Goal: Information Seeking & Learning: Learn about a topic

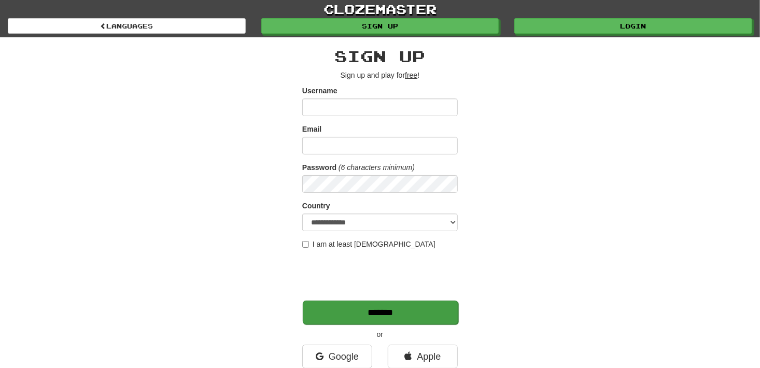
type input "****"
click at [410, 313] on input "*******" at bounding box center [381, 313] width 156 height 24
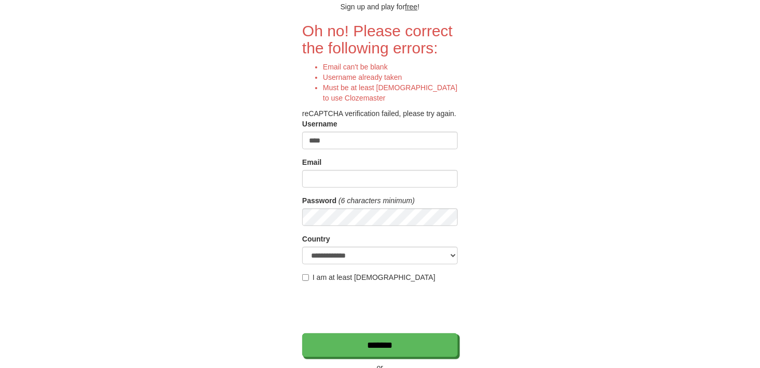
scroll to position [52, 0]
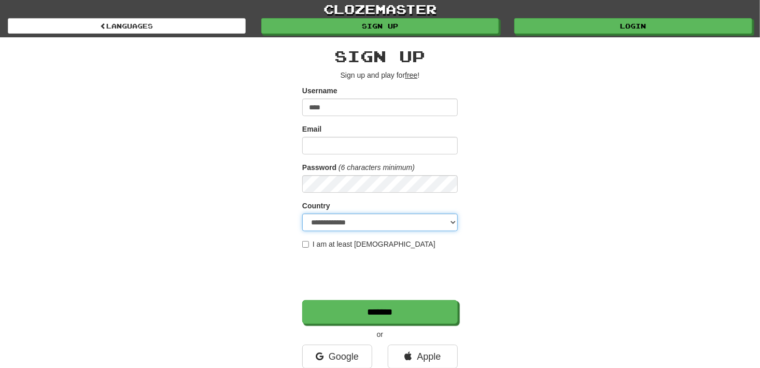
click at [364, 227] on select "**********" at bounding box center [380, 223] width 156 height 18
select select "**"
click at [302, 214] on select "**********" at bounding box center [380, 223] width 156 height 18
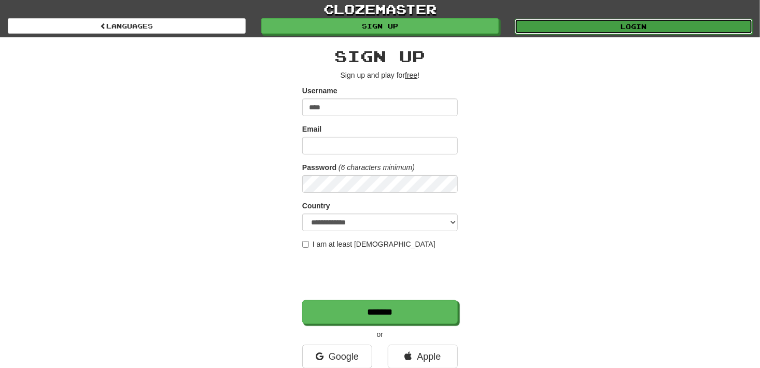
click at [595, 25] on link "Login" at bounding box center [634, 27] width 238 height 16
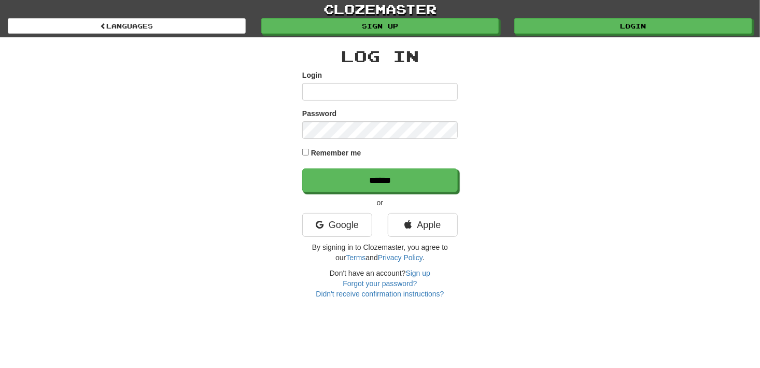
type input "****"
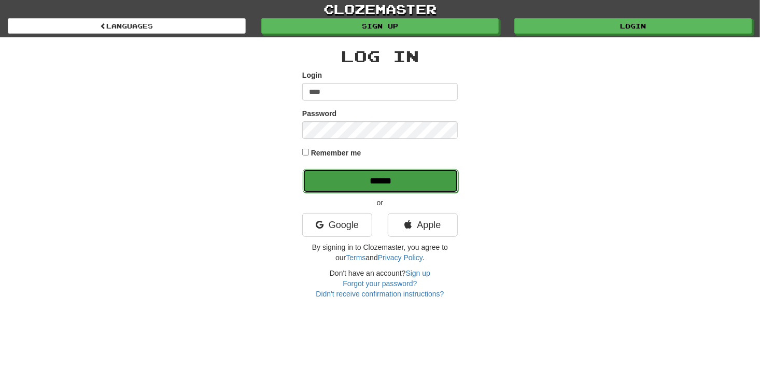
click at [353, 184] on input "******" at bounding box center [381, 181] width 156 height 24
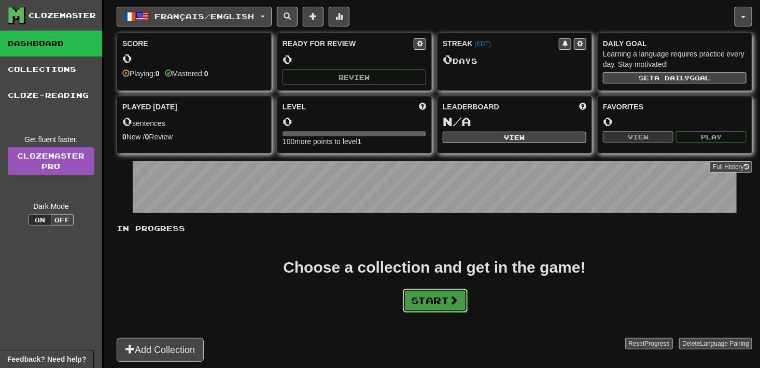
click at [439, 294] on button "Start" at bounding box center [435, 301] width 65 height 24
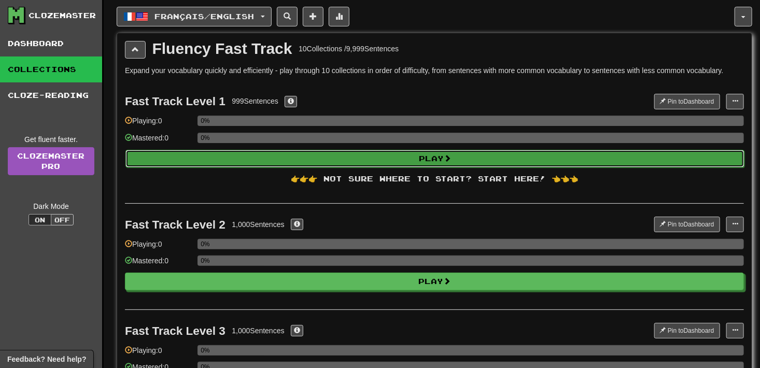
click at [341, 157] on button "Play" at bounding box center [435, 159] width 619 height 18
select select "**"
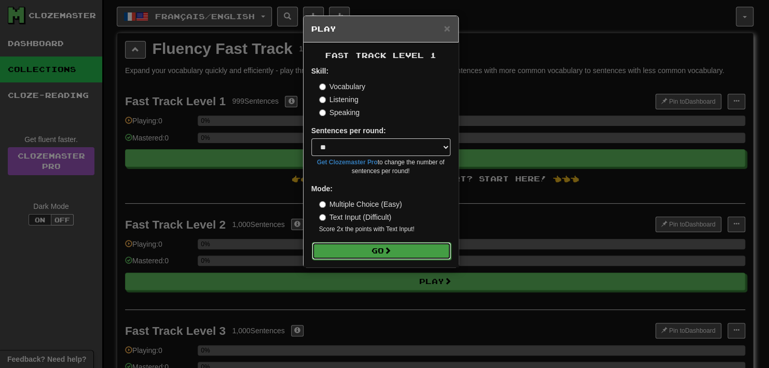
click at [326, 250] on button "Go" at bounding box center [381, 251] width 139 height 18
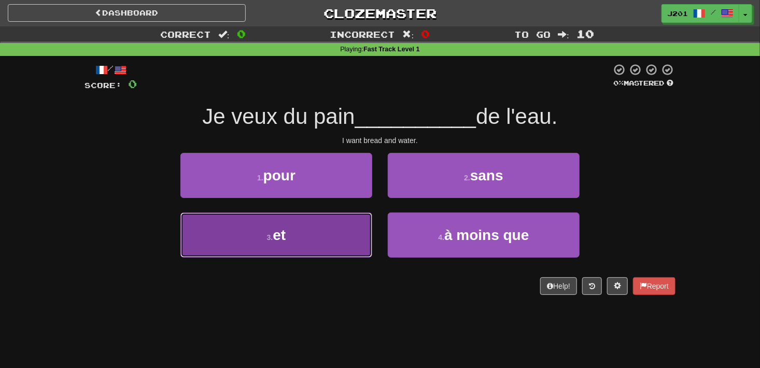
click at [293, 217] on button "3 . et" at bounding box center [277, 235] width 192 height 45
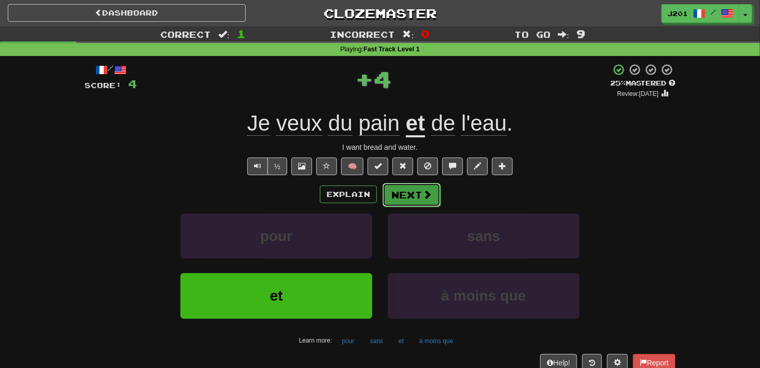
click at [404, 192] on button "Next" at bounding box center [412, 195] width 58 height 24
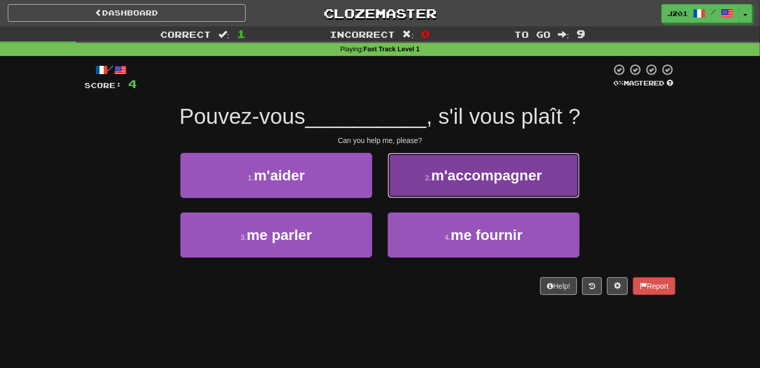
click at [438, 175] on span "m'accompagner" at bounding box center [487, 176] width 111 height 16
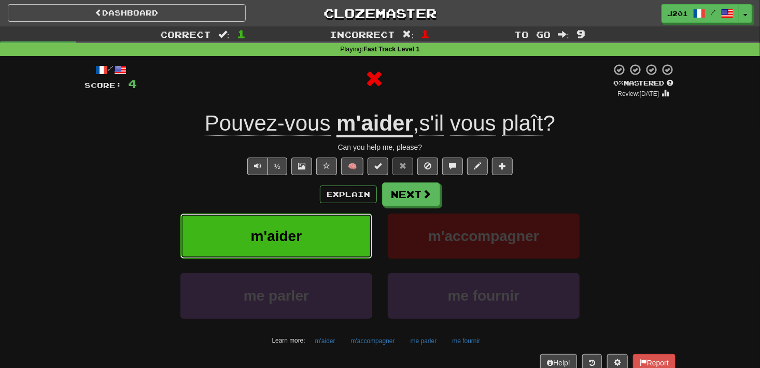
click at [270, 215] on button "m'aider" at bounding box center [277, 236] width 192 height 45
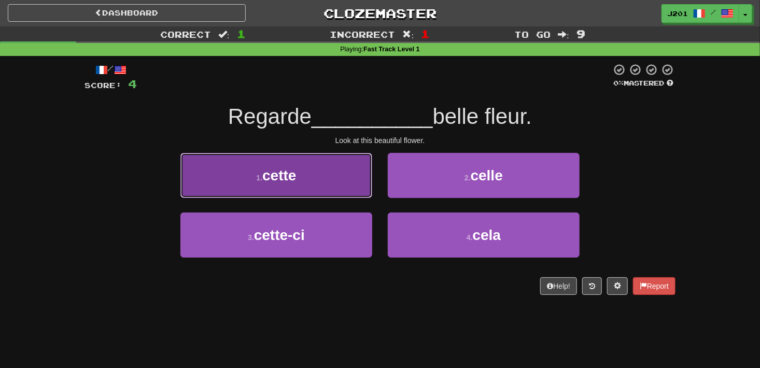
click at [202, 189] on button "1 . cette" at bounding box center [277, 175] width 192 height 45
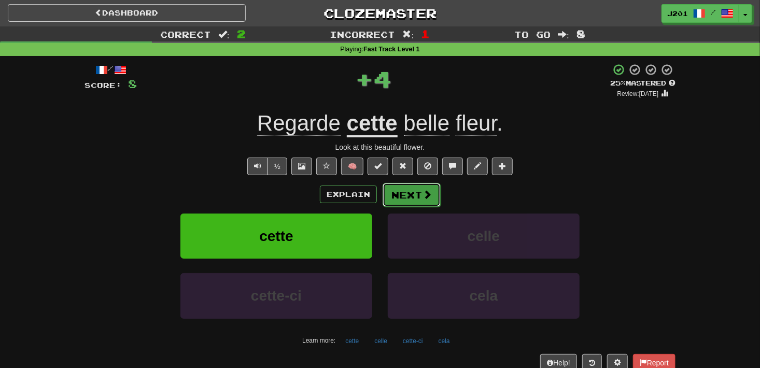
click at [426, 199] on span at bounding box center [427, 194] width 9 height 9
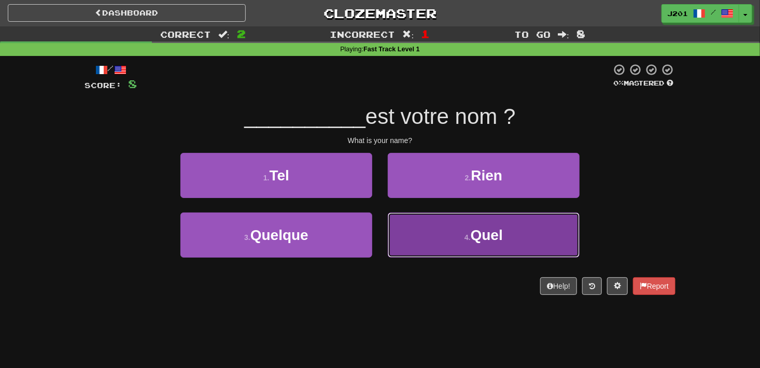
click at [425, 251] on button "4 . Quel" at bounding box center [484, 235] width 192 height 45
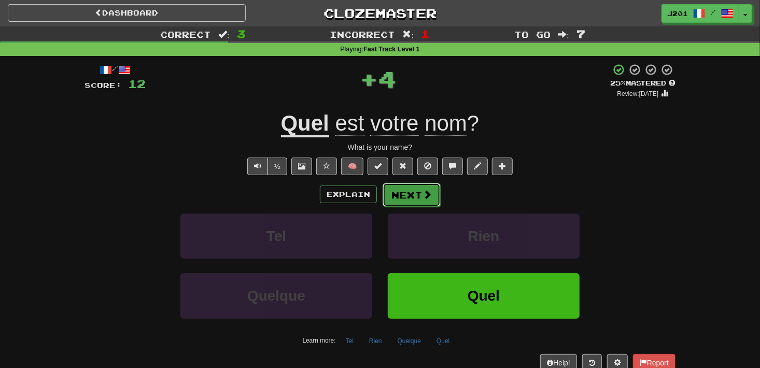
click at [417, 201] on button "Next" at bounding box center [412, 195] width 58 height 24
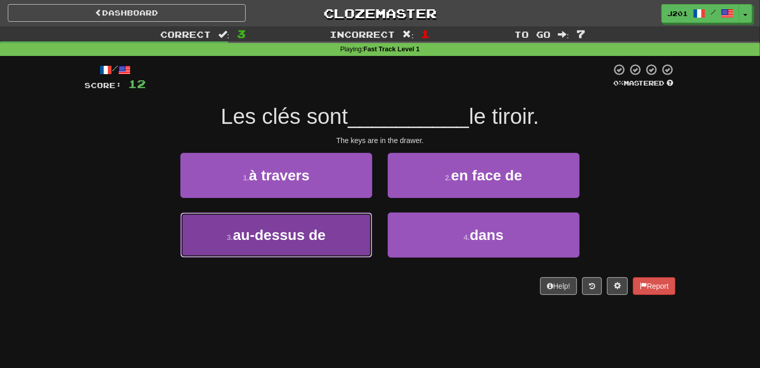
click at [220, 234] on button "3 . au-dessus de" at bounding box center [277, 235] width 192 height 45
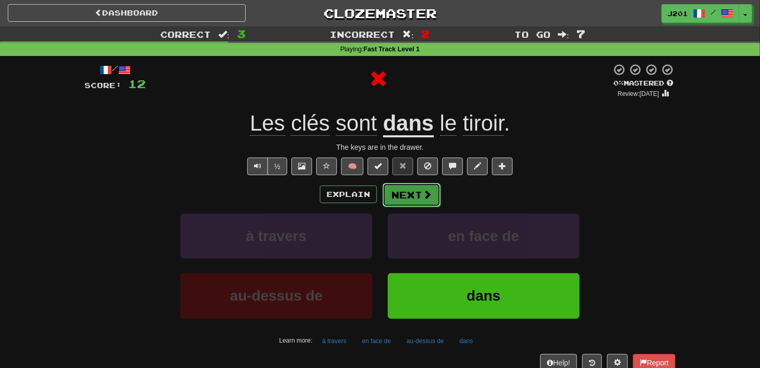
click at [409, 196] on button "Next" at bounding box center [412, 195] width 58 height 24
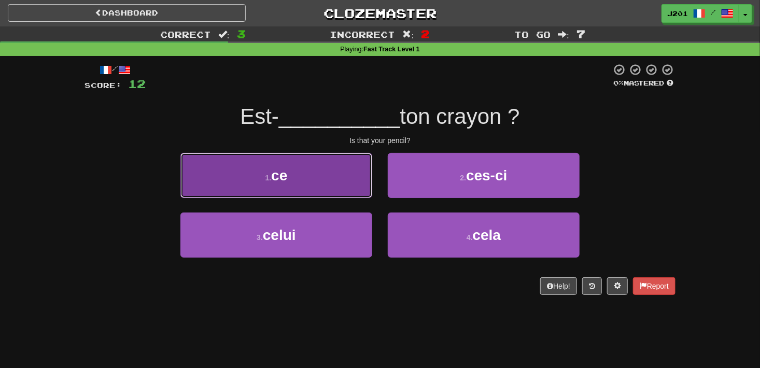
click at [202, 190] on button "1 . ce" at bounding box center [277, 175] width 192 height 45
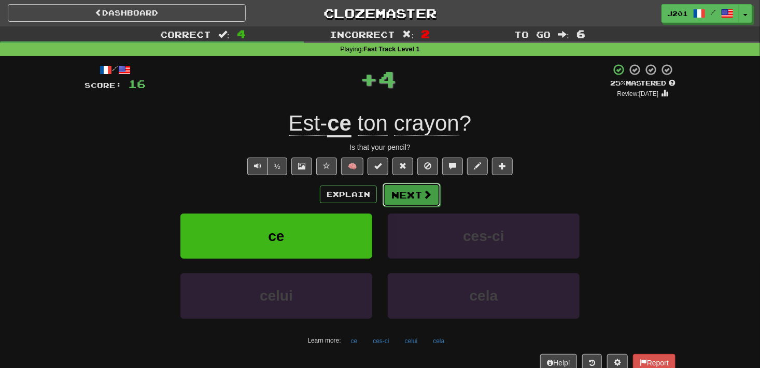
click at [409, 198] on button "Next" at bounding box center [412, 195] width 58 height 24
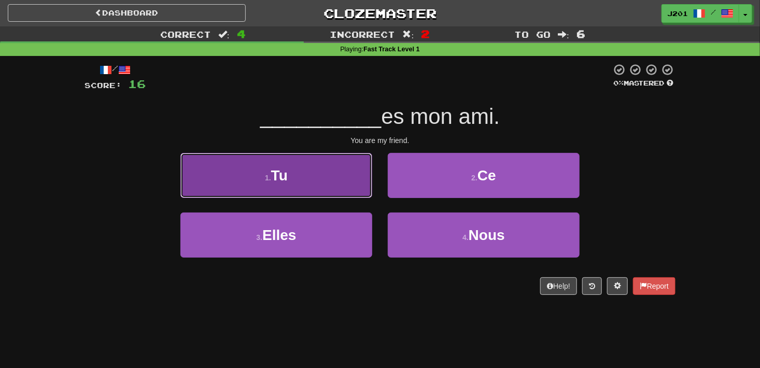
click at [214, 192] on button "1 . Tu" at bounding box center [277, 175] width 192 height 45
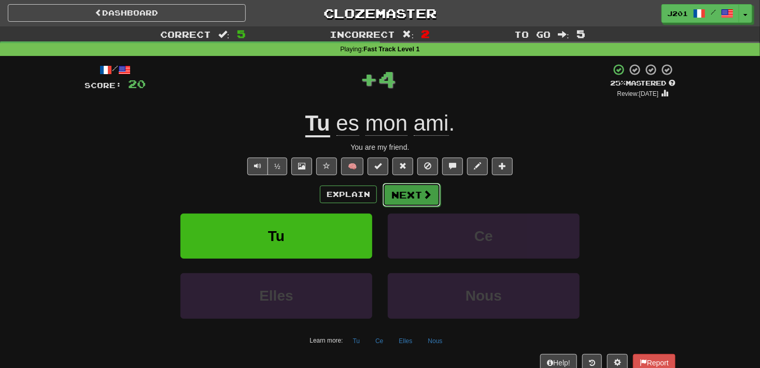
click at [420, 199] on button "Next" at bounding box center [412, 195] width 58 height 24
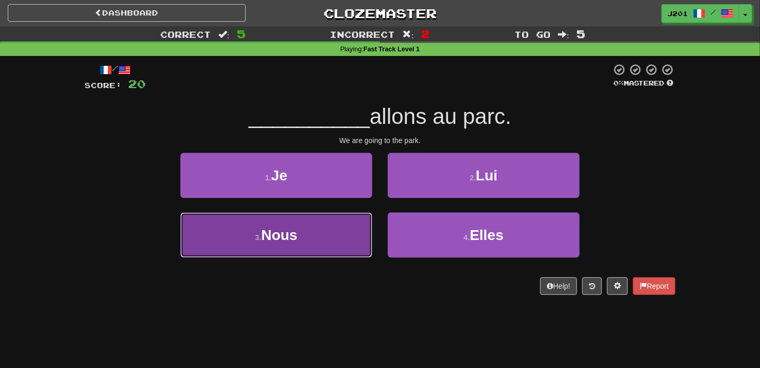
click at [199, 237] on button "3 . Nous" at bounding box center [277, 235] width 192 height 45
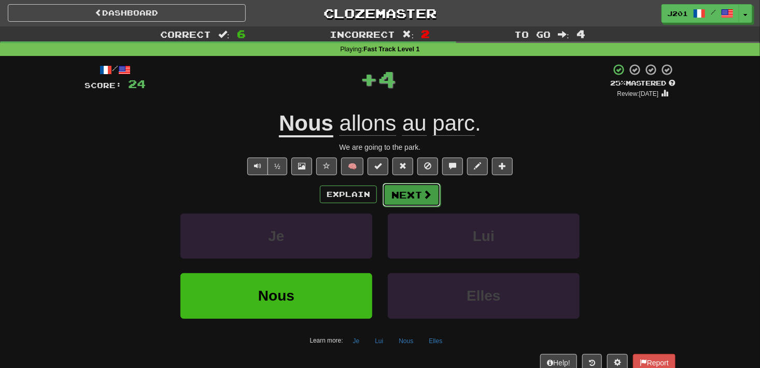
click at [418, 204] on button "Next" at bounding box center [412, 195] width 58 height 24
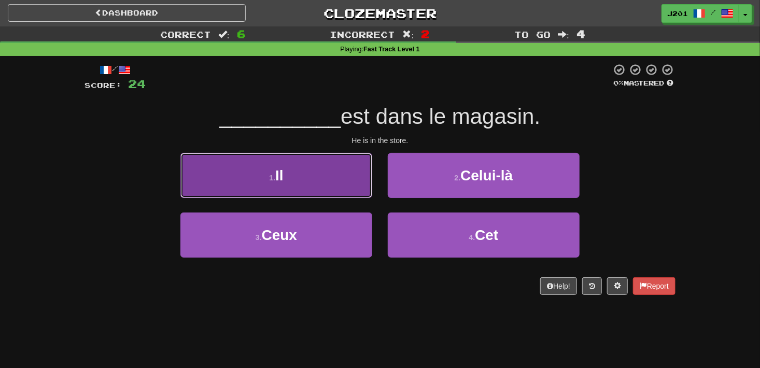
click at [202, 186] on button "1 . Il" at bounding box center [277, 175] width 192 height 45
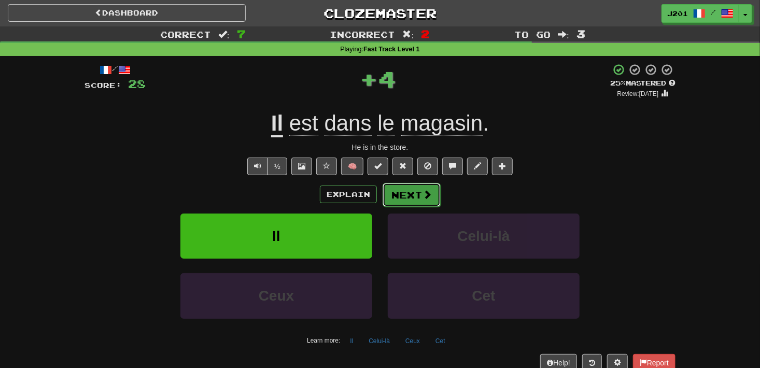
click at [410, 200] on button "Next" at bounding box center [412, 195] width 58 height 24
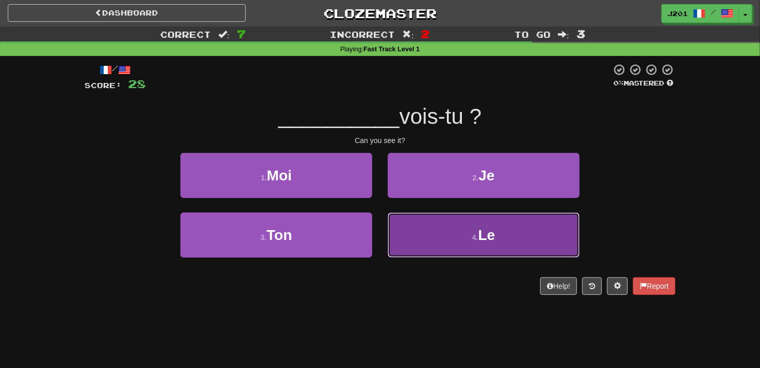
click at [408, 242] on button "4 . Le" at bounding box center [484, 235] width 192 height 45
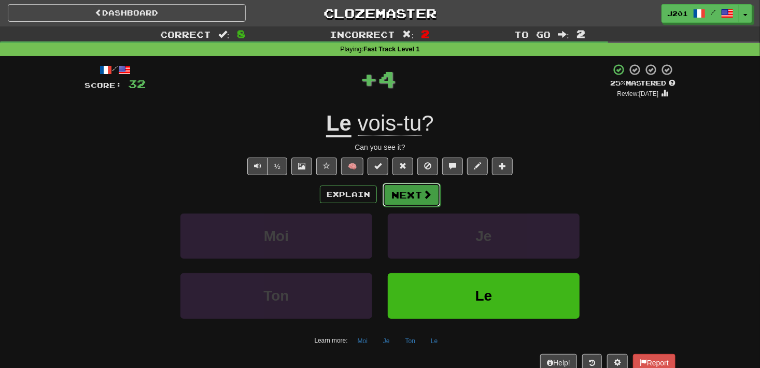
click at [413, 199] on button "Next" at bounding box center [412, 195] width 58 height 24
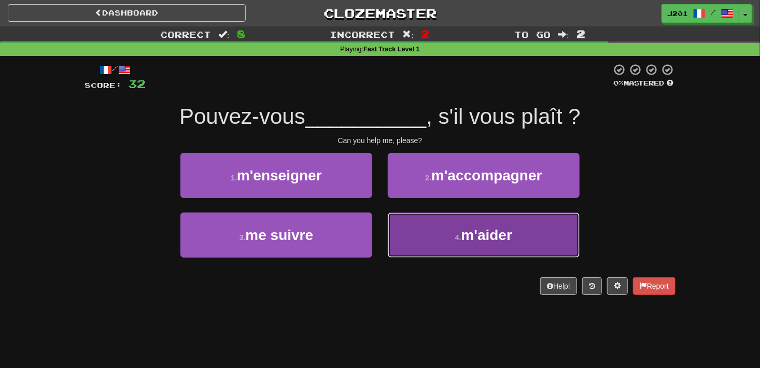
click at [418, 248] on button "4 . m'aider" at bounding box center [484, 235] width 192 height 45
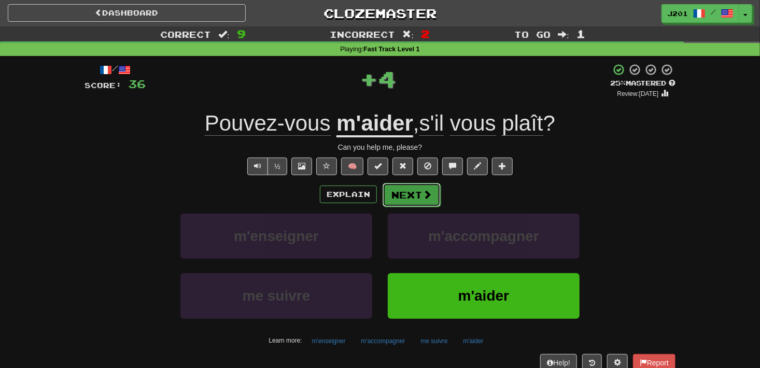
click at [429, 196] on span at bounding box center [427, 194] width 9 height 9
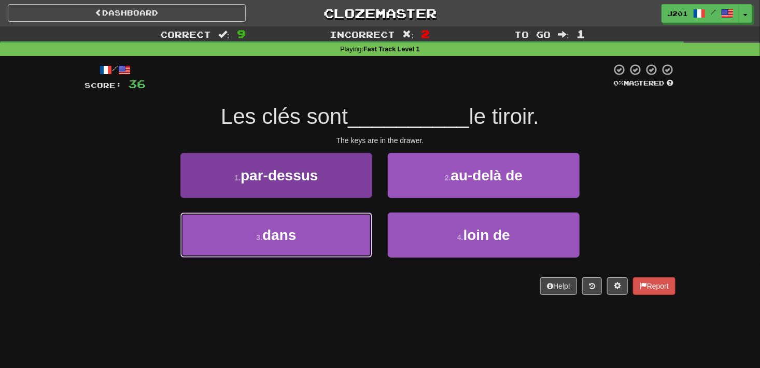
click at [200, 231] on button "3 . dans" at bounding box center [277, 235] width 192 height 45
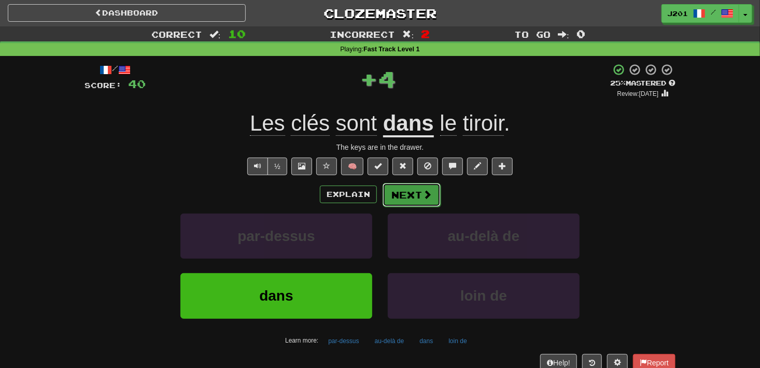
click at [424, 196] on span at bounding box center [427, 194] width 9 height 9
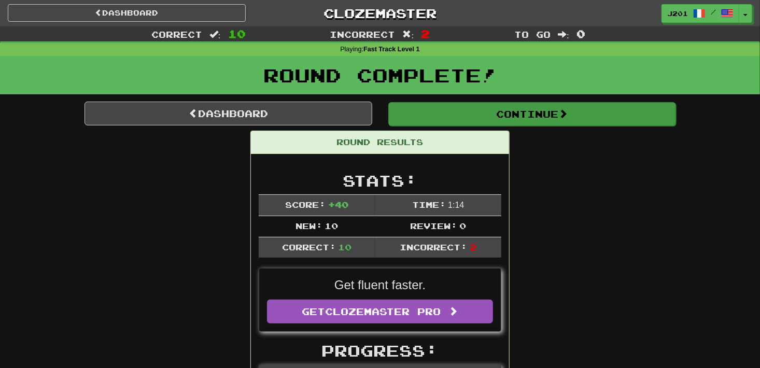
click at [416, 122] on button "Continue" at bounding box center [533, 114] width 288 height 24
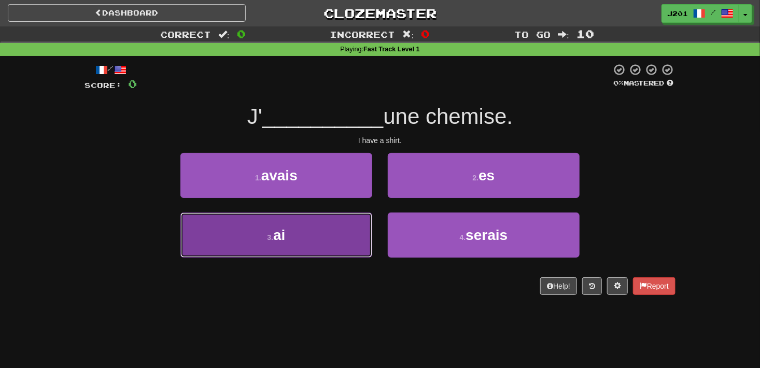
click at [206, 223] on button "3 . ai" at bounding box center [277, 235] width 192 height 45
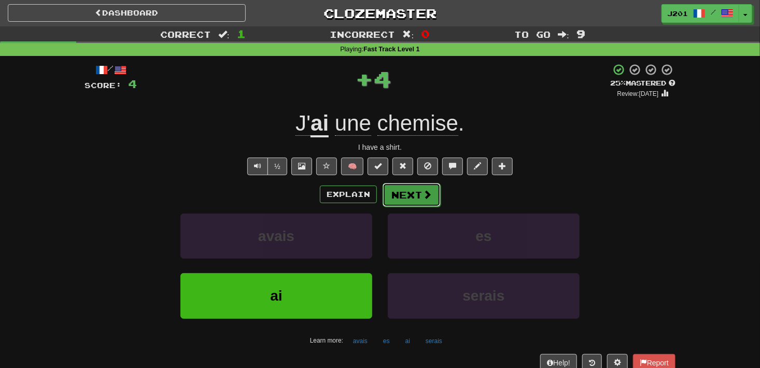
click at [429, 190] on span at bounding box center [427, 194] width 9 height 9
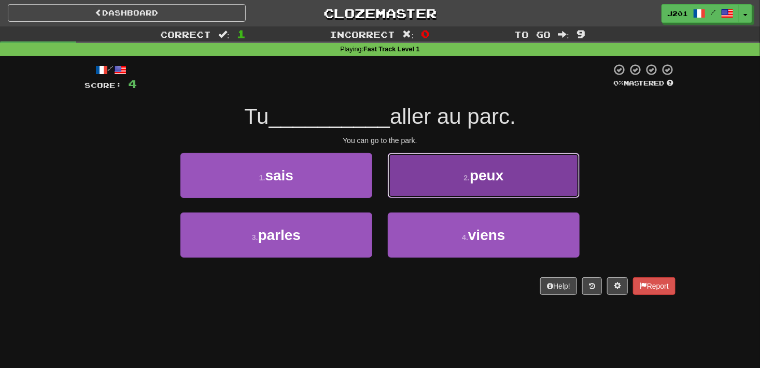
click at [403, 190] on button "2 . peux" at bounding box center [484, 175] width 192 height 45
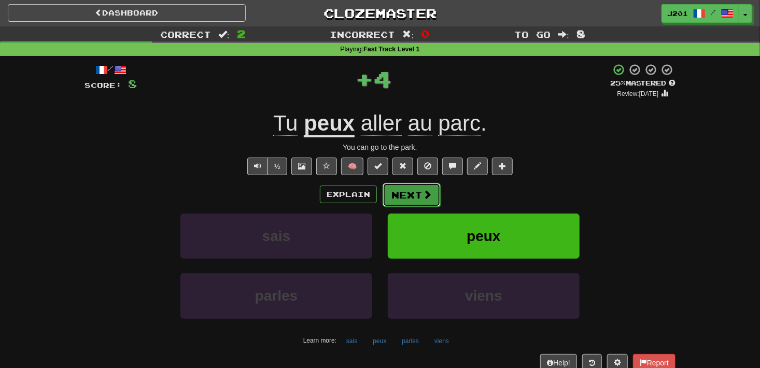
click at [401, 195] on button "Next" at bounding box center [412, 195] width 58 height 24
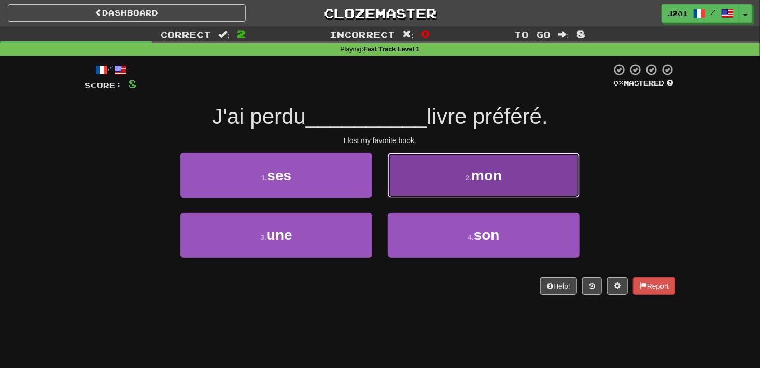
click at [418, 189] on button "2 . mon" at bounding box center [484, 175] width 192 height 45
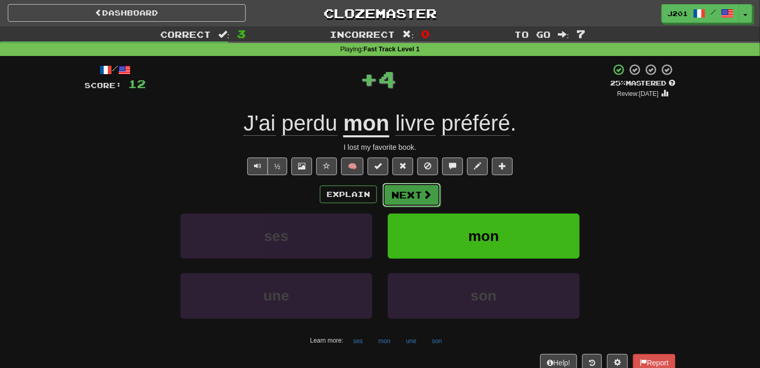
click at [417, 192] on button "Next" at bounding box center [412, 195] width 58 height 24
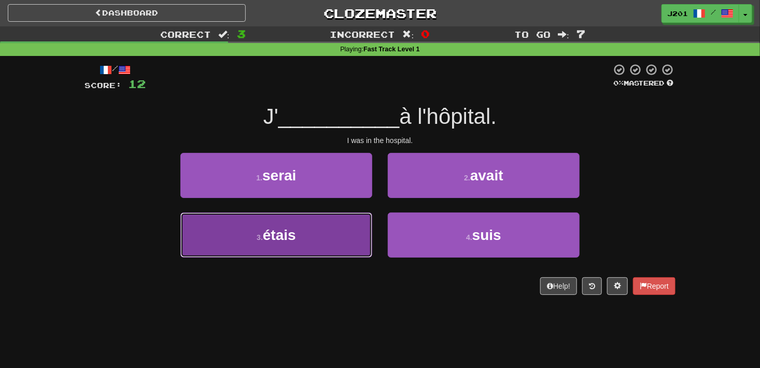
click at [336, 233] on button "3 . étais" at bounding box center [277, 235] width 192 height 45
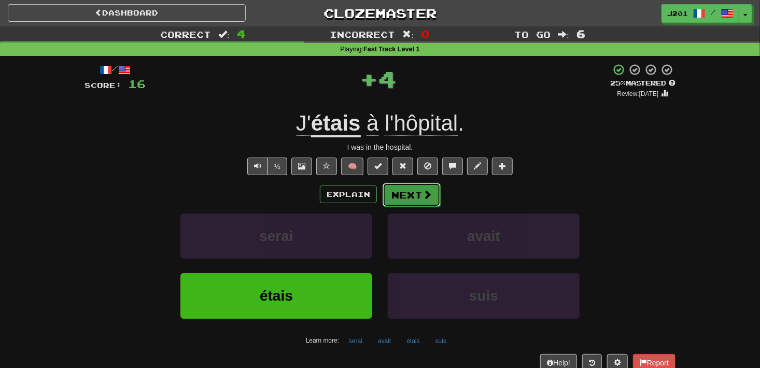
click at [432, 201] on button "Next" at bounding box center [412, 195] width 58 height 24
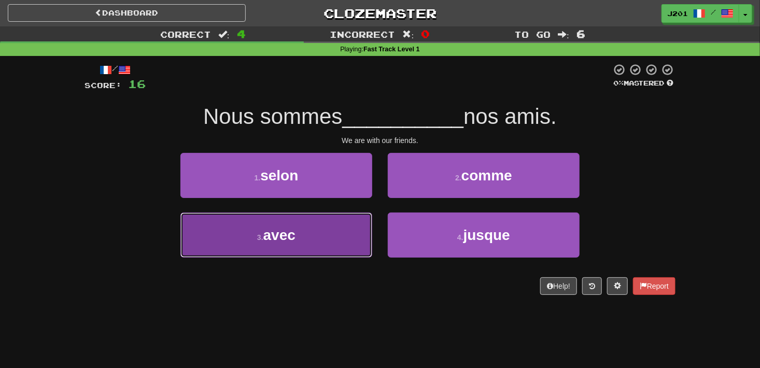
click at [189, 239] on button "3 . avec" at bounding box center [277, 235] width 192 height 45
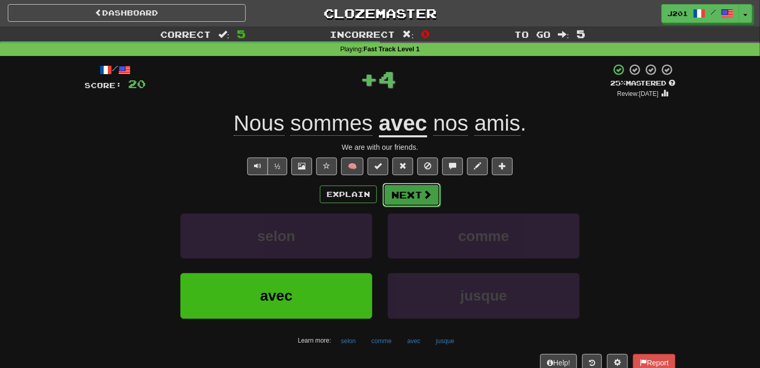
click at [420, 202] on button "Next" at bounding box center [412, 195] width 58 height 24
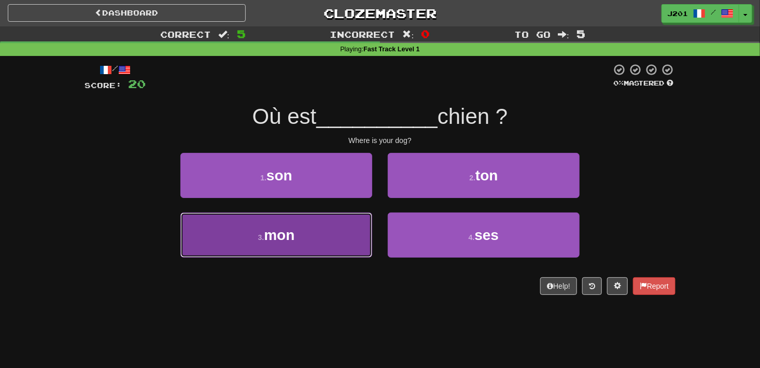
click at [200, 244] on button "3 . mon" at bounding box center [277, 235] width 192 height 45
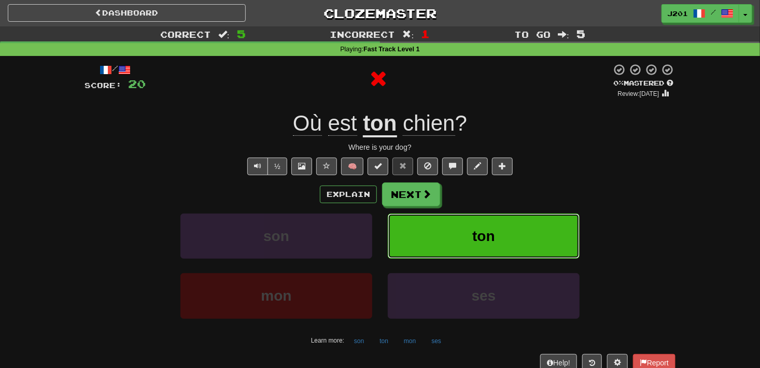
click at [477, 240] on span "ton" at bounding box center [484, 236] width 23 height 16
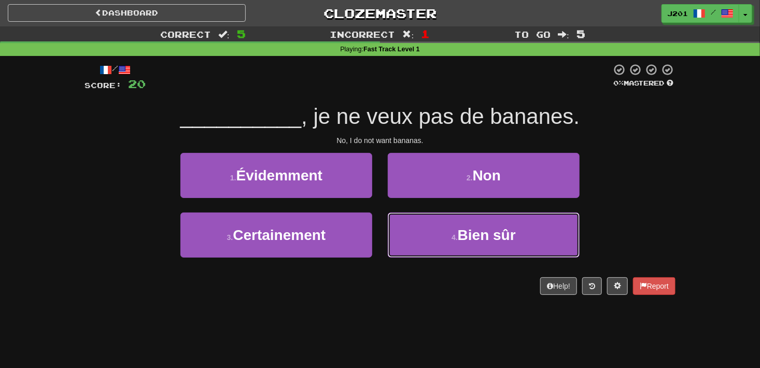
click at [477, 240] on span "Bien sûr" at bounding box center [487, 235] width 58 height 16
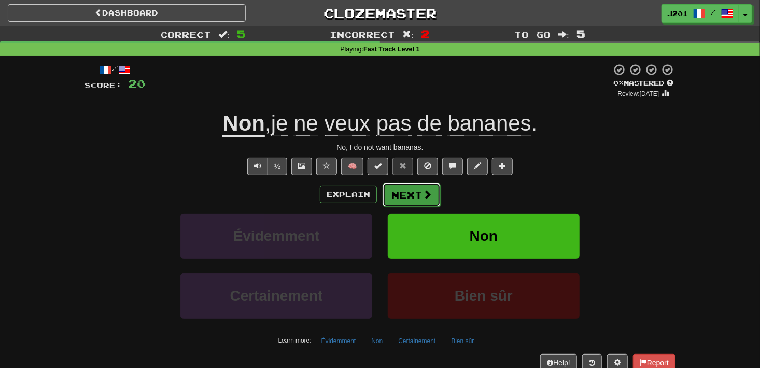
click at [414, 201] on button "Next" at bounding box center [412, 195] width 58 height 24
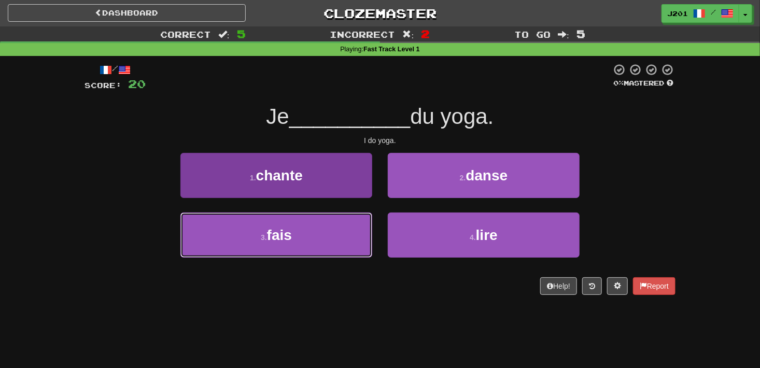
click at [204, 233] on button "3 . fais" at bounding box center [277, 235] width 192 height 45
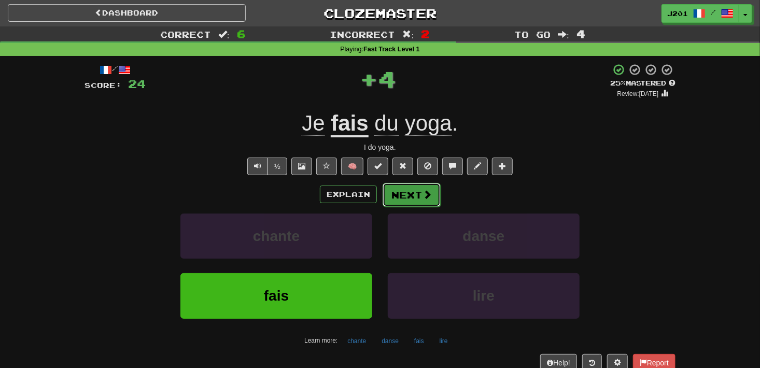
click at [413, 202] on button "Next" at bounding box center [412, 195] width 58 height 24
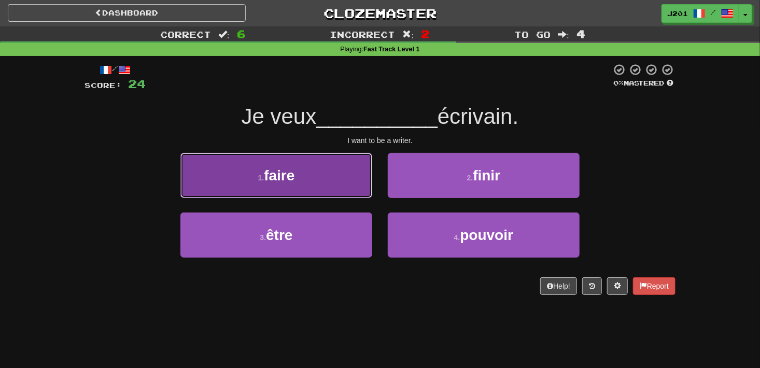
click at [217, 197] on button "1 . faire" at bounding box center [277, 175] width 192 height 45
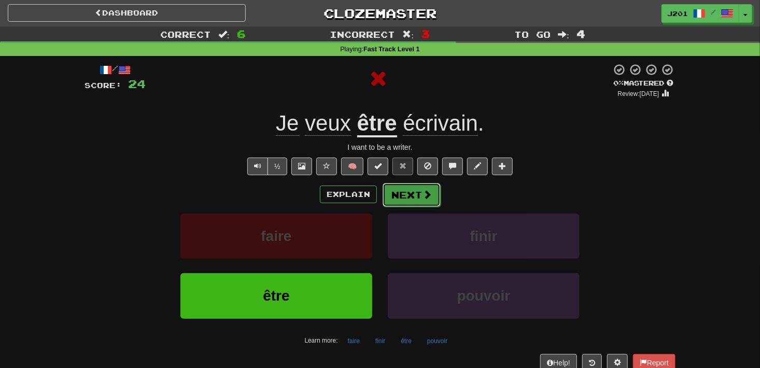
click at [393, 195] on button "Next" at bounding box center [412, 195] width 58 height 24
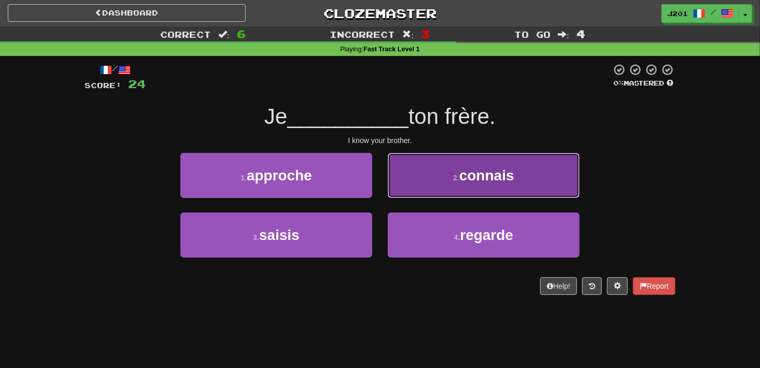
click at [428, 191] on button "2 . connais" at bounding box center [484, 175] width 192 height 45
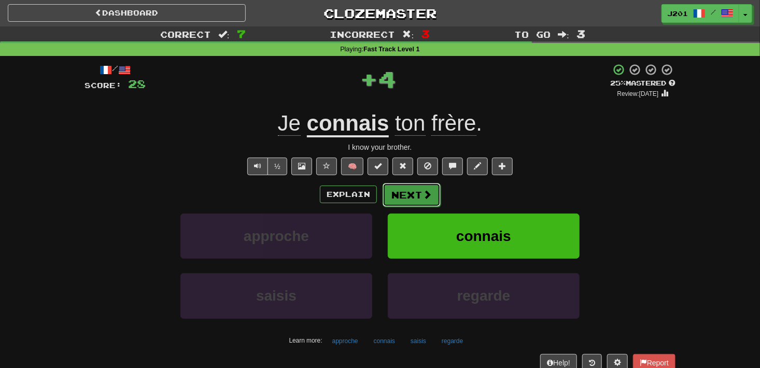
click at [416, 191] on button "Next" at bounding box center [412, 195] width 58 height 24
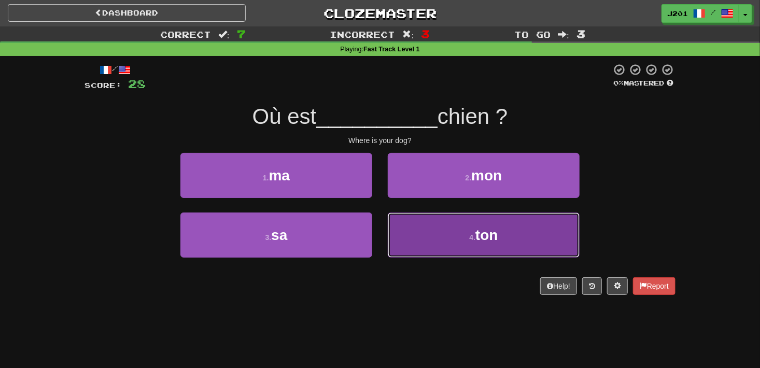
click at [437, 237] on button "4 . ton" at bounding box center [484, 235] width 192 height 45
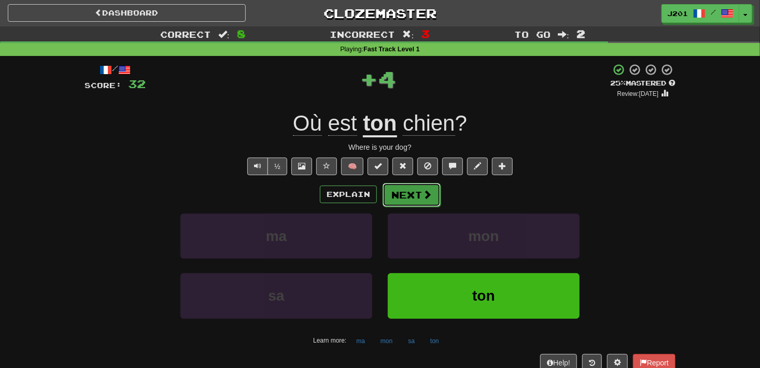
click at [411, 195] on button "Next" at bounding box center [412, 195] width 58 height 24
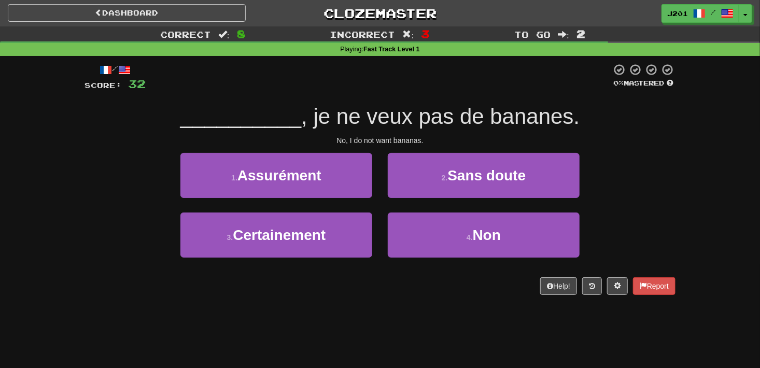
click at [178, 237] on div "3 . Certainement" at bounding box center [276, 243] width 207 height 60
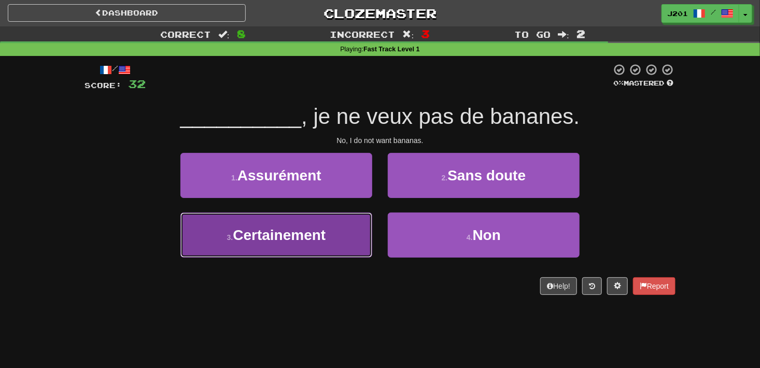
click at [191, 236] on button "3 . Certainement" at bounding box center [277, 235] width 192 height 45
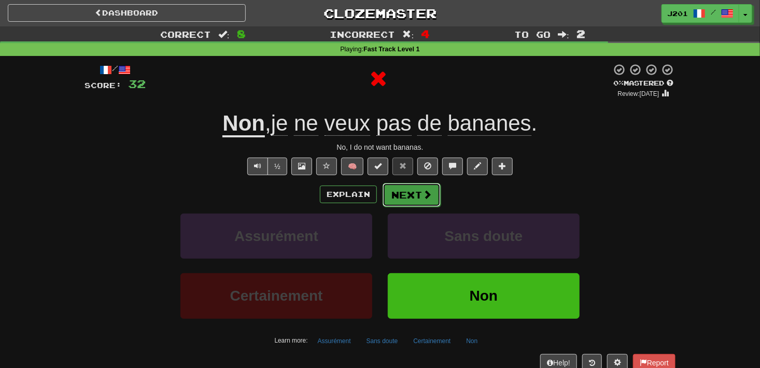
click at [434, 199] on button "Next" at bounding box center [412, 195] width 58 height 24
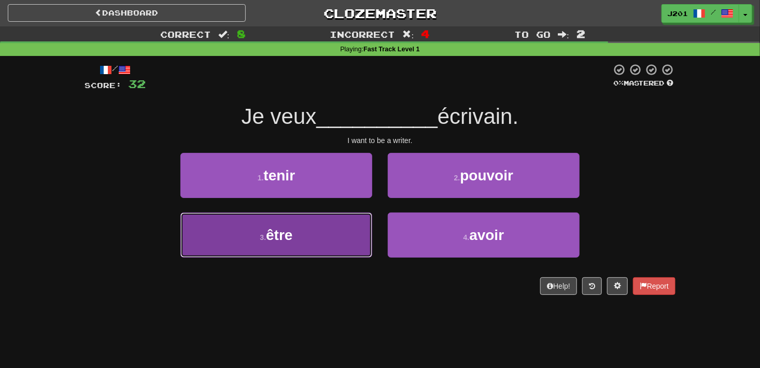
click at [222, 236] on button "3 . être" at bounding box center [277, 235] width 192 height 45
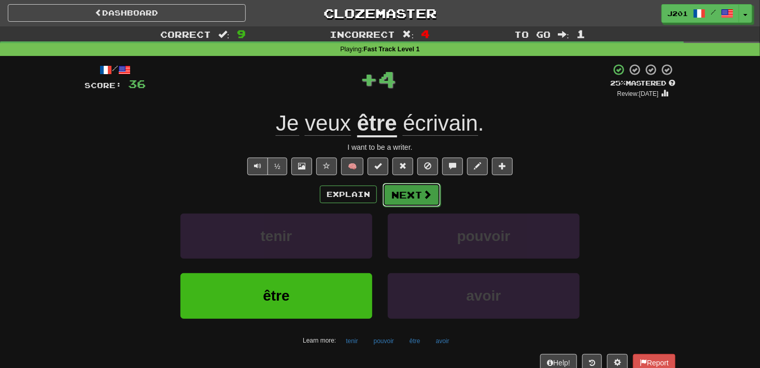
click at [420, 196] on button "Next" at bounding box center [412, 195] width 58 height 24
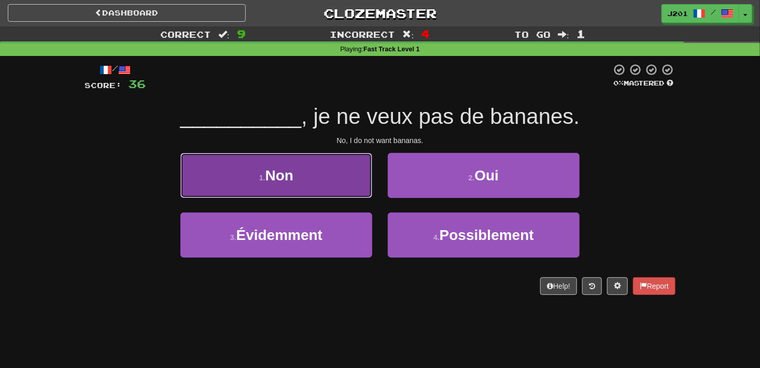
click at [346, 196] on button "1 . Non" at bounding box center [277, 175] width 192 height 45
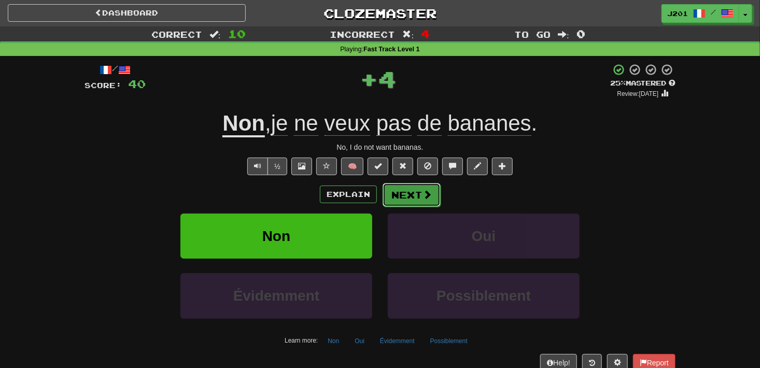
click at [432, 196] on button "Next" at bounding box center [412, 195] width 58 height 24
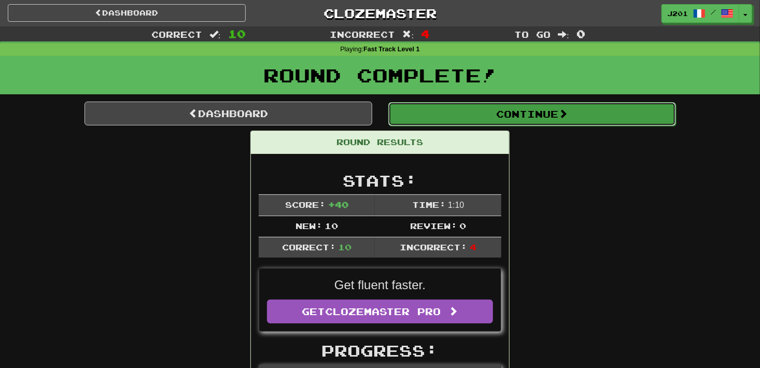
click at [447, 121] on button "Continue" at bounding box center [533, 114] width 288 height 24
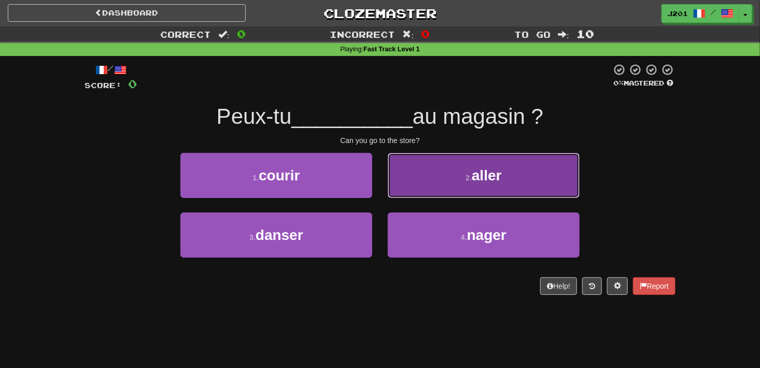
click at [447, 194] on button "2 . aller" at bounding box center [484, 175] width 192 height 45
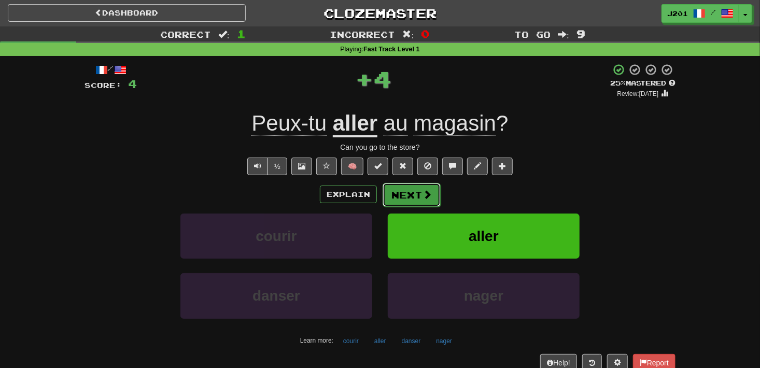
click at [423, 199] on span at bounding box center [427, 194] width 9 height 9
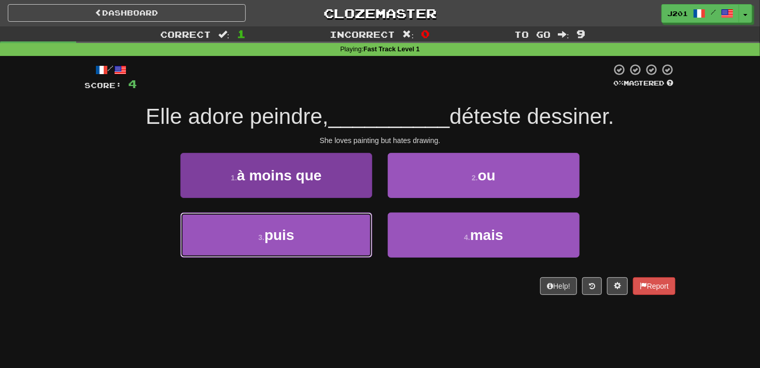
click at [231, 244] on button "3 . puis" at bounding box center [277, 235] width 192 height 45
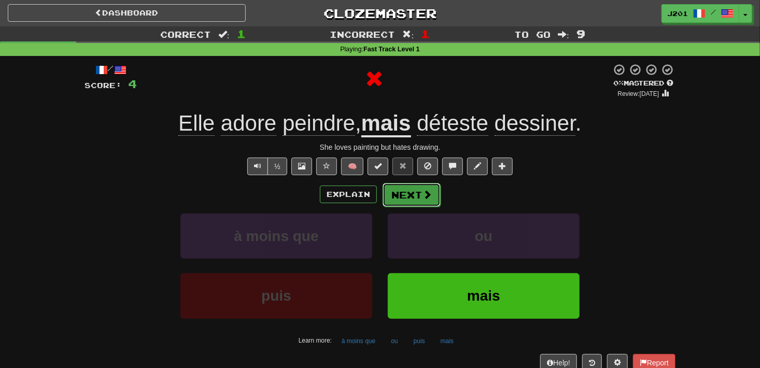
click at [426, 193] on span at bounding box center [427, 194] width 9 height 9
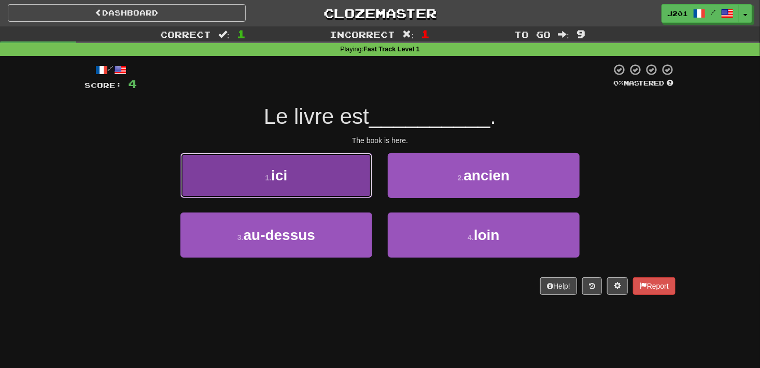
click at [313, 192] on button "1 . ici" at bounding box center [277, 175] width 192 height 45
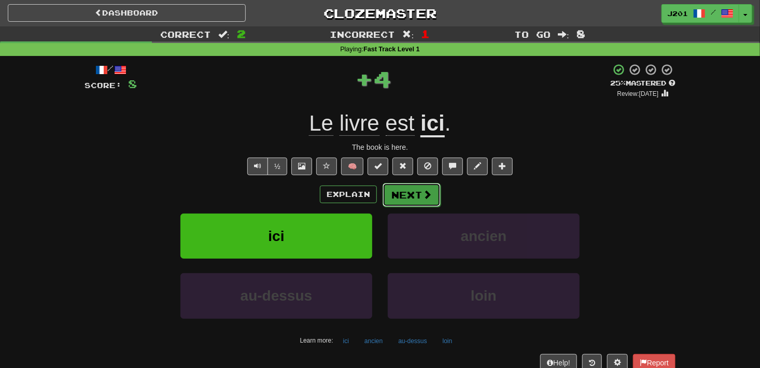
click at [424, 198] on span at bounding box center [427, 194] width 9 height 9
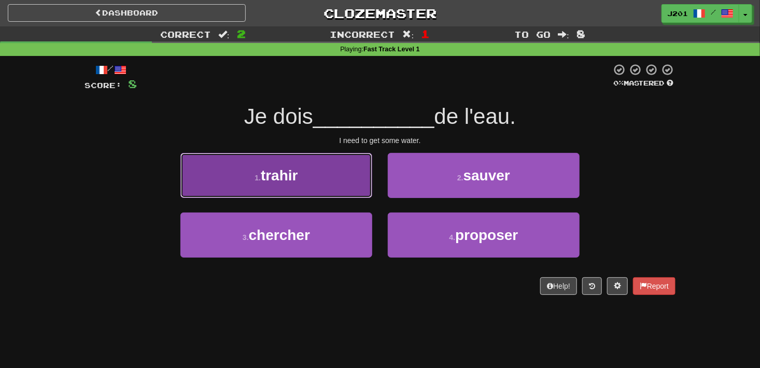
click at [202, 191] on button "1 . trahir" at bounding box center [277, 175] width 192 height 45
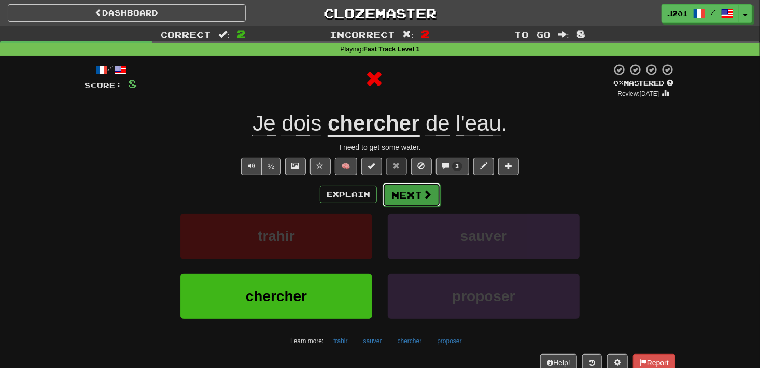
click at [430, 190] on span at bounding box center [427, 194] width 9 height 9
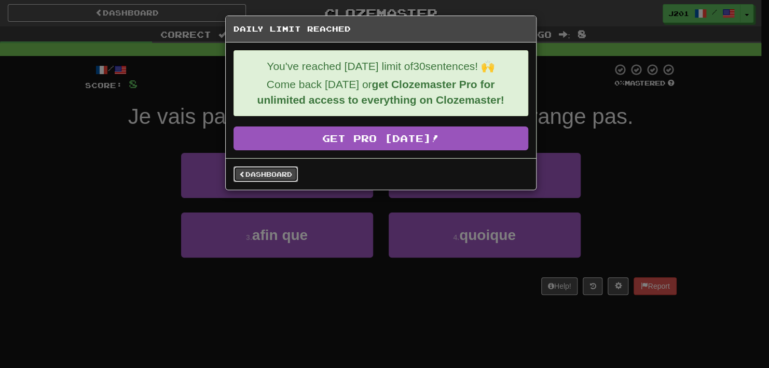
click at [265, 175] on link "Dashboard" at bounding box center [265, 175] width 64 height 16
